Goal: Task Accomplishment & Management: Manage account settings

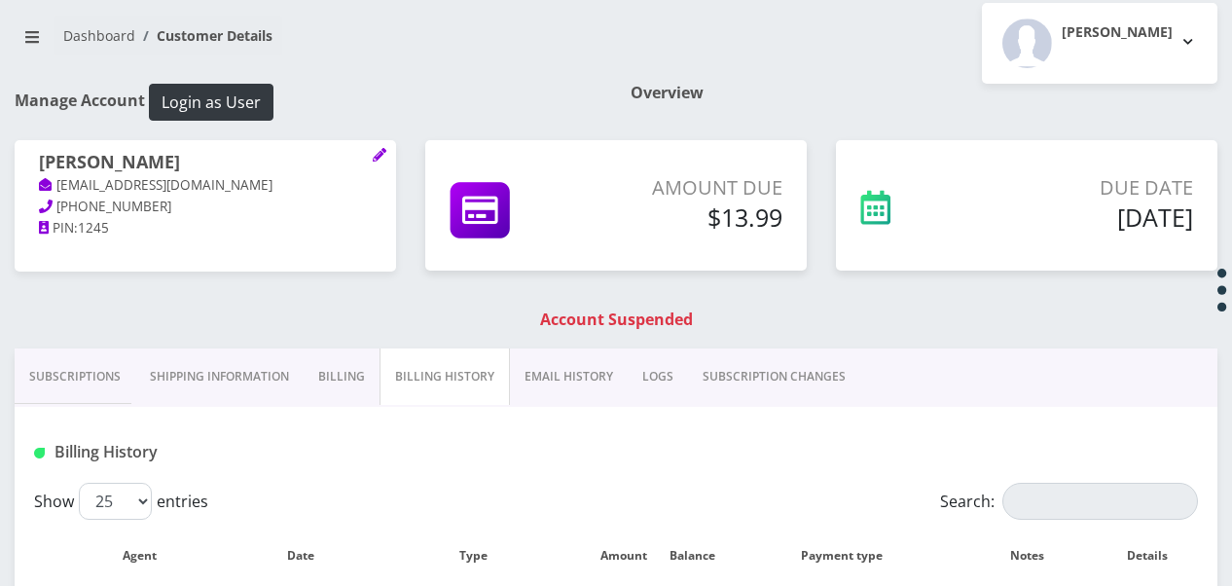
scroll to position [113, 0]
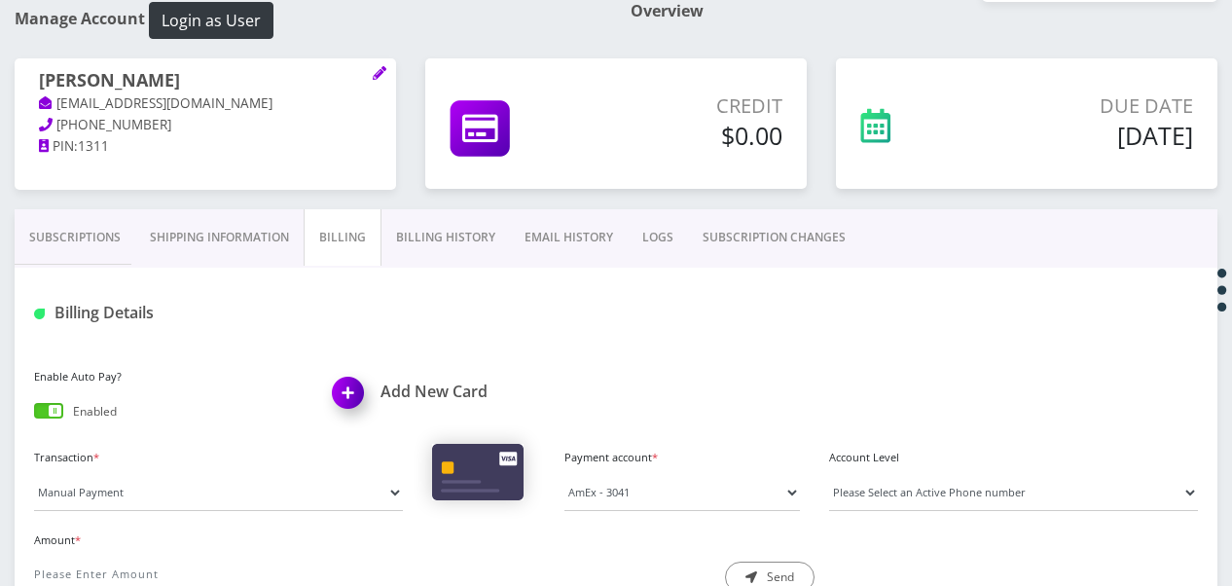
scroll to position [195, 0]
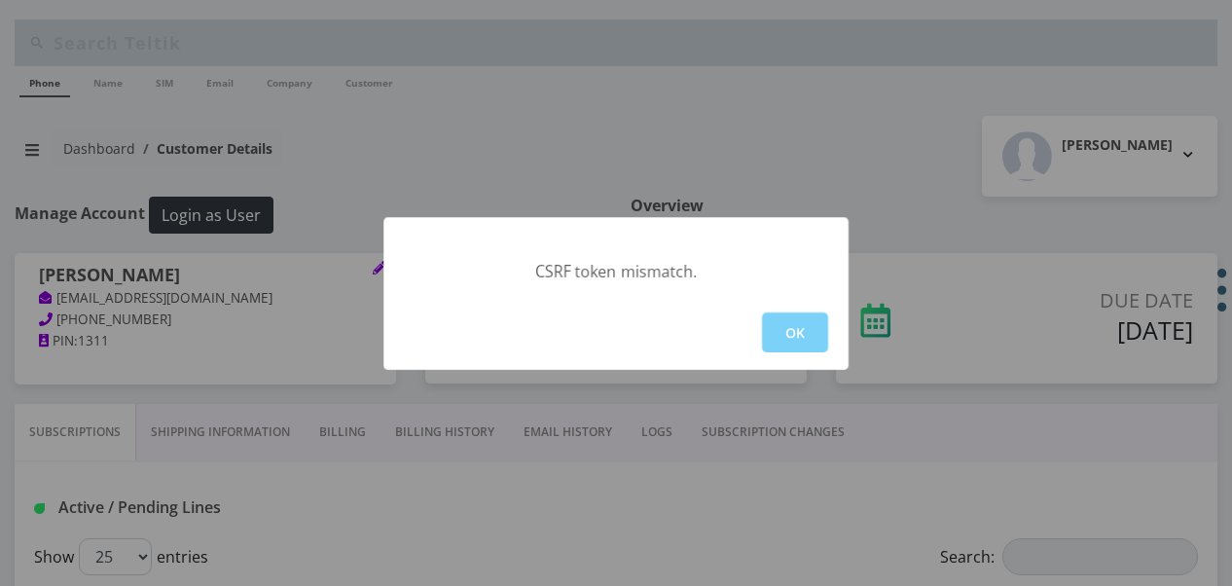
select select "468"
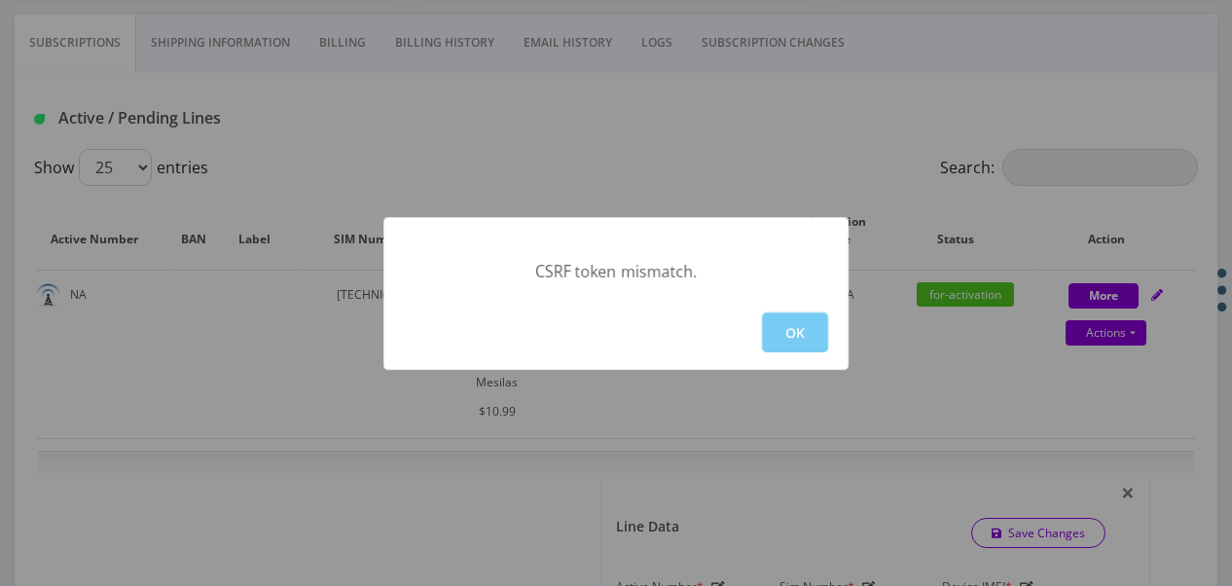
click at [779, 329] on button "OK" at bounding box center [795, 332] width 66 height 40
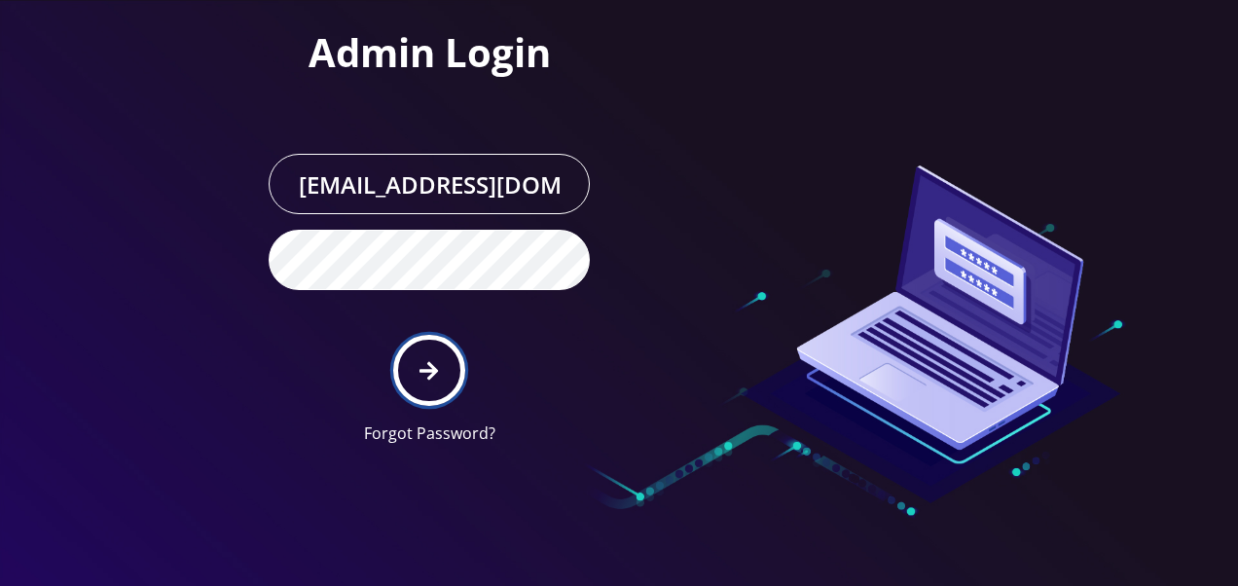
click at [434, 356] on button "submit" at bounding box center [428, 370] width 71 height 71
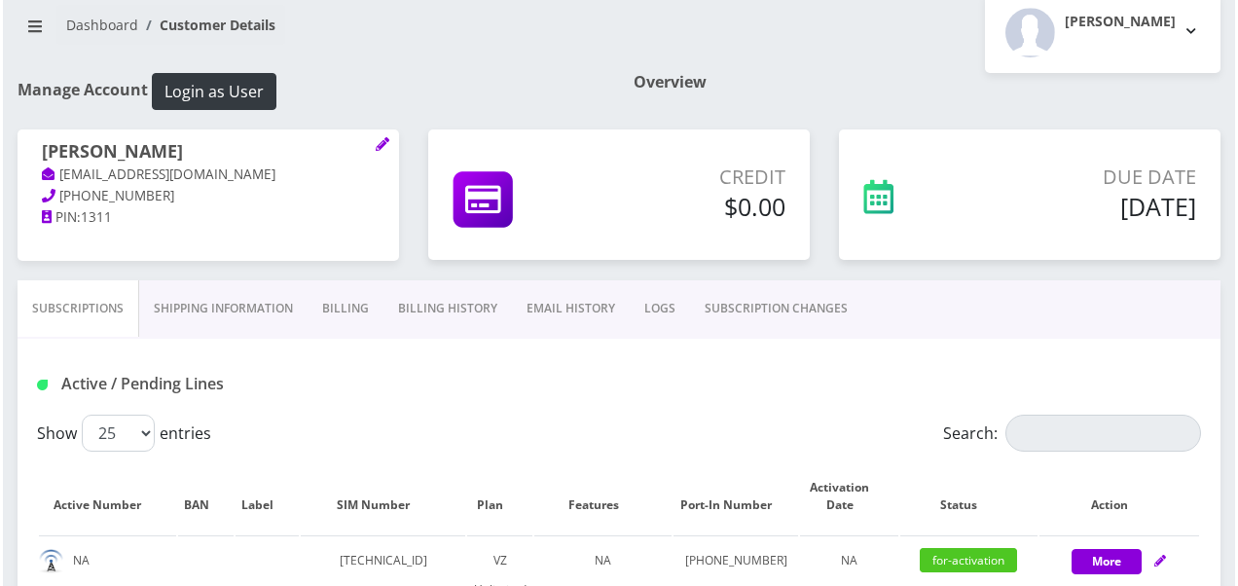
scroll to position [292, 0]
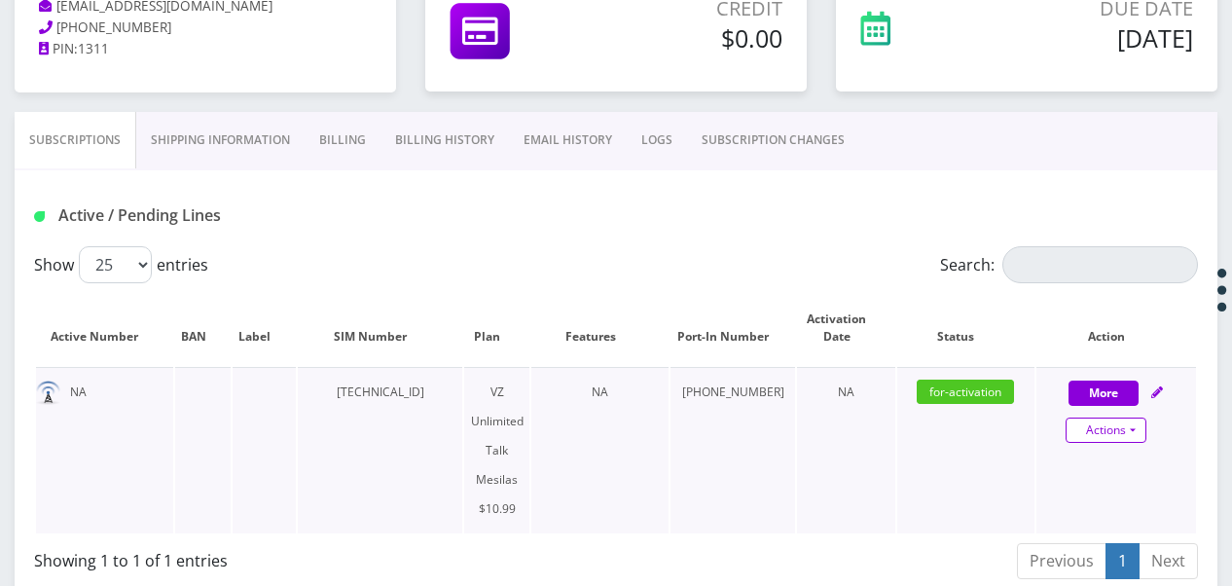
click at [1121, 429] on link "Actions" at bounding box center [1106, 430] width 81 height 25
select select "468"
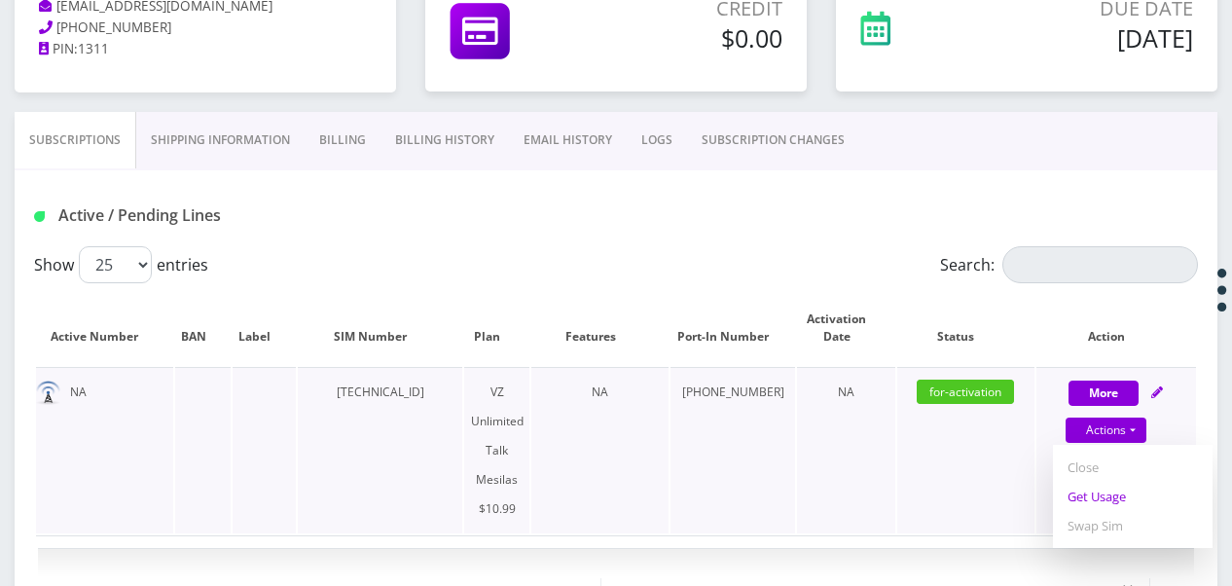
click at [1109, 496] on link "Get Usage" at bounding box center [1133, 496] width 160 height 29
select select "468"
